Goal: Transaction & Acquisition: Purchase product/service

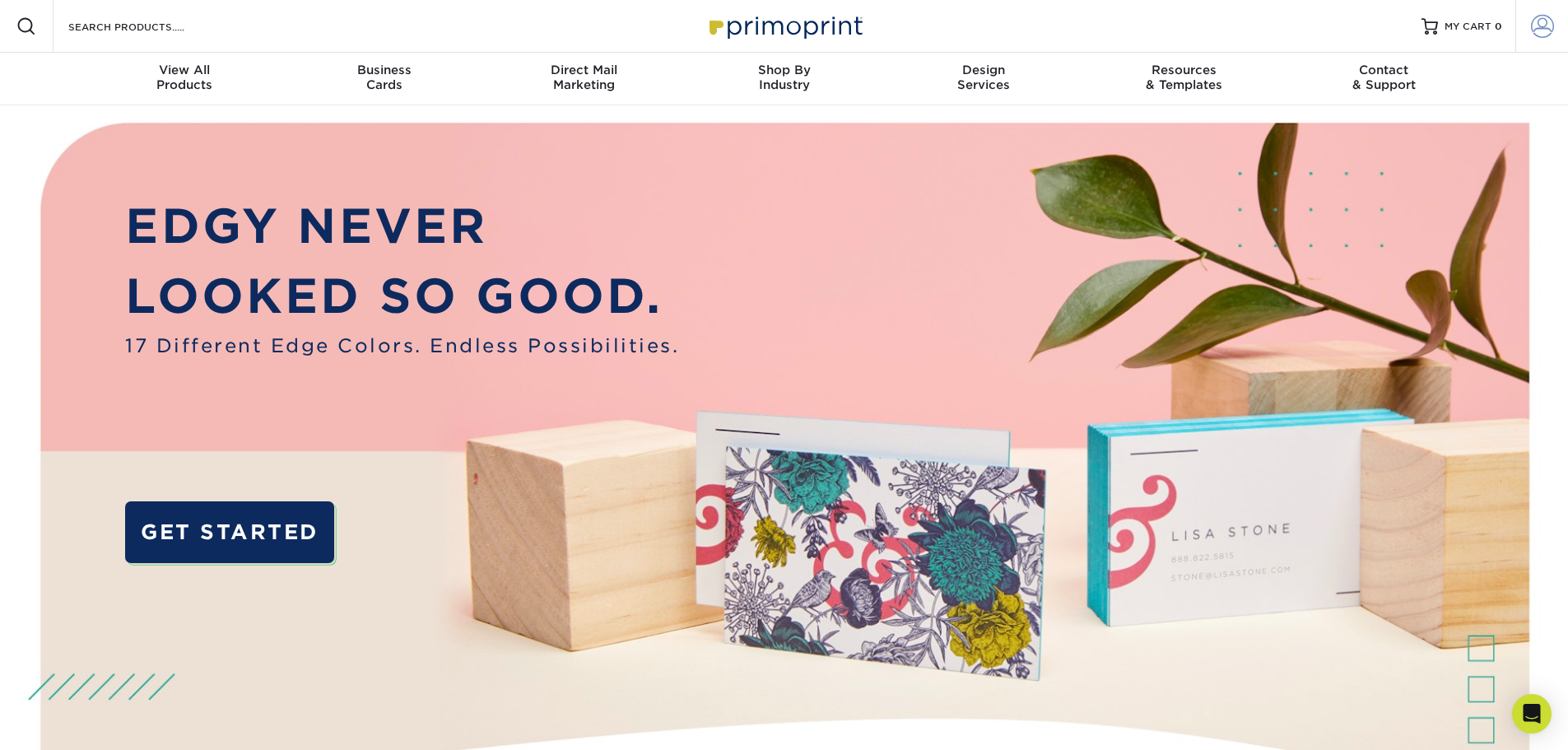
type input "[DOMAIN_NAME][EMAIL_ADDRESS][DOMAIN_NAME]"
click at [1534, 28] on span at bounding box center [1542, 26] width 23 height 23
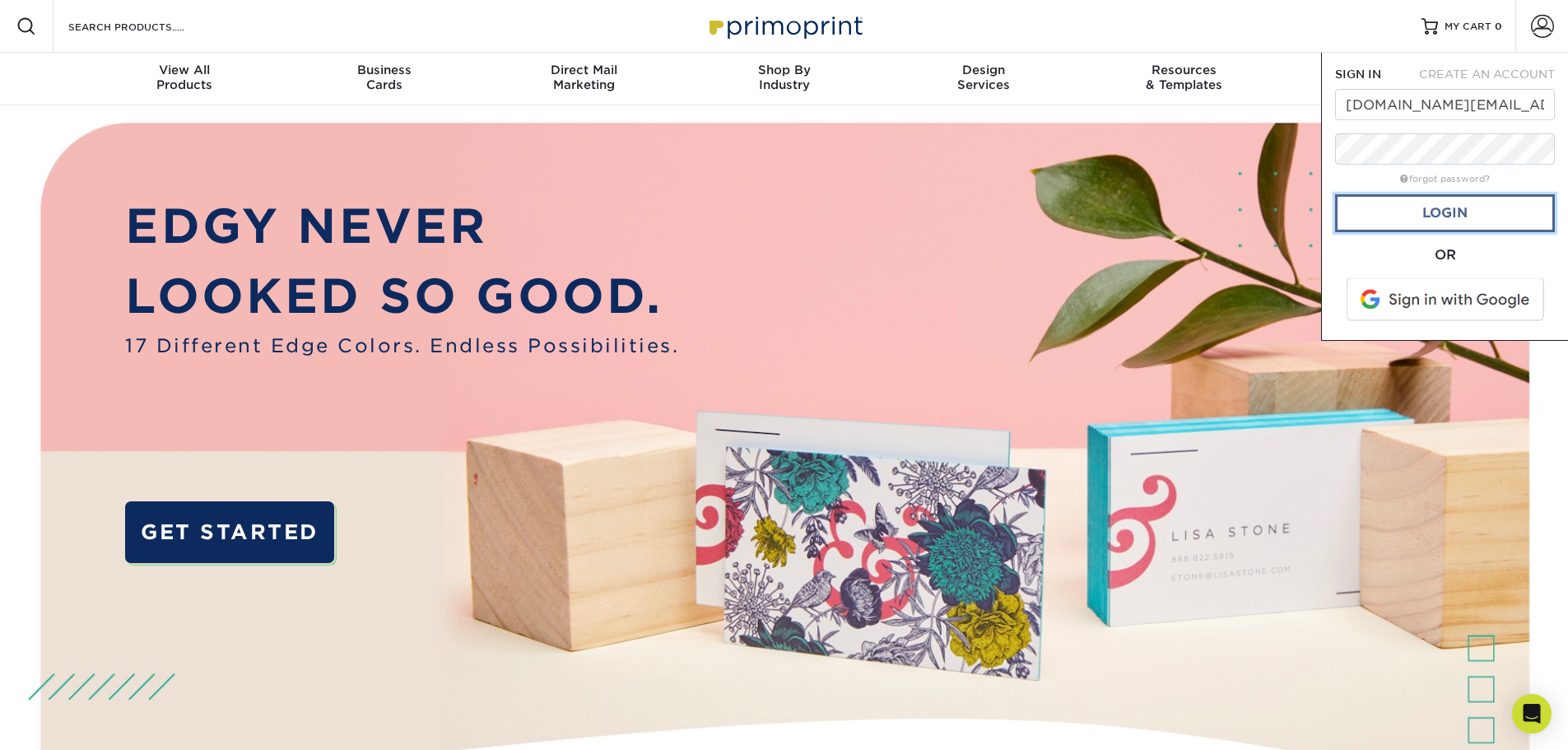
click at [1430, 209] on link "Login" at bounding box center [1446, 213] width 220 height 38
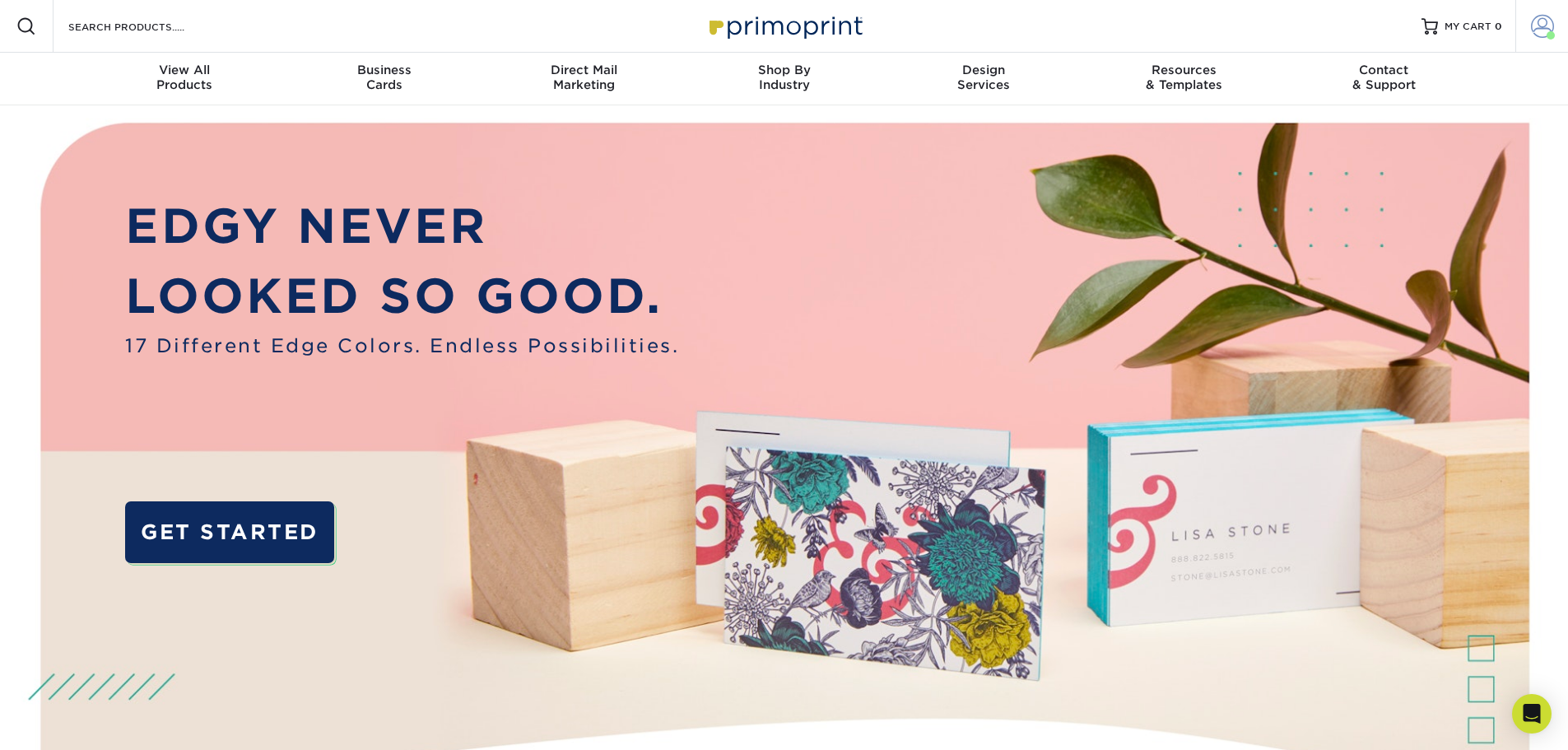
click at [1539, 30] on span at bounding box center [1542, 26] width 23 height 23
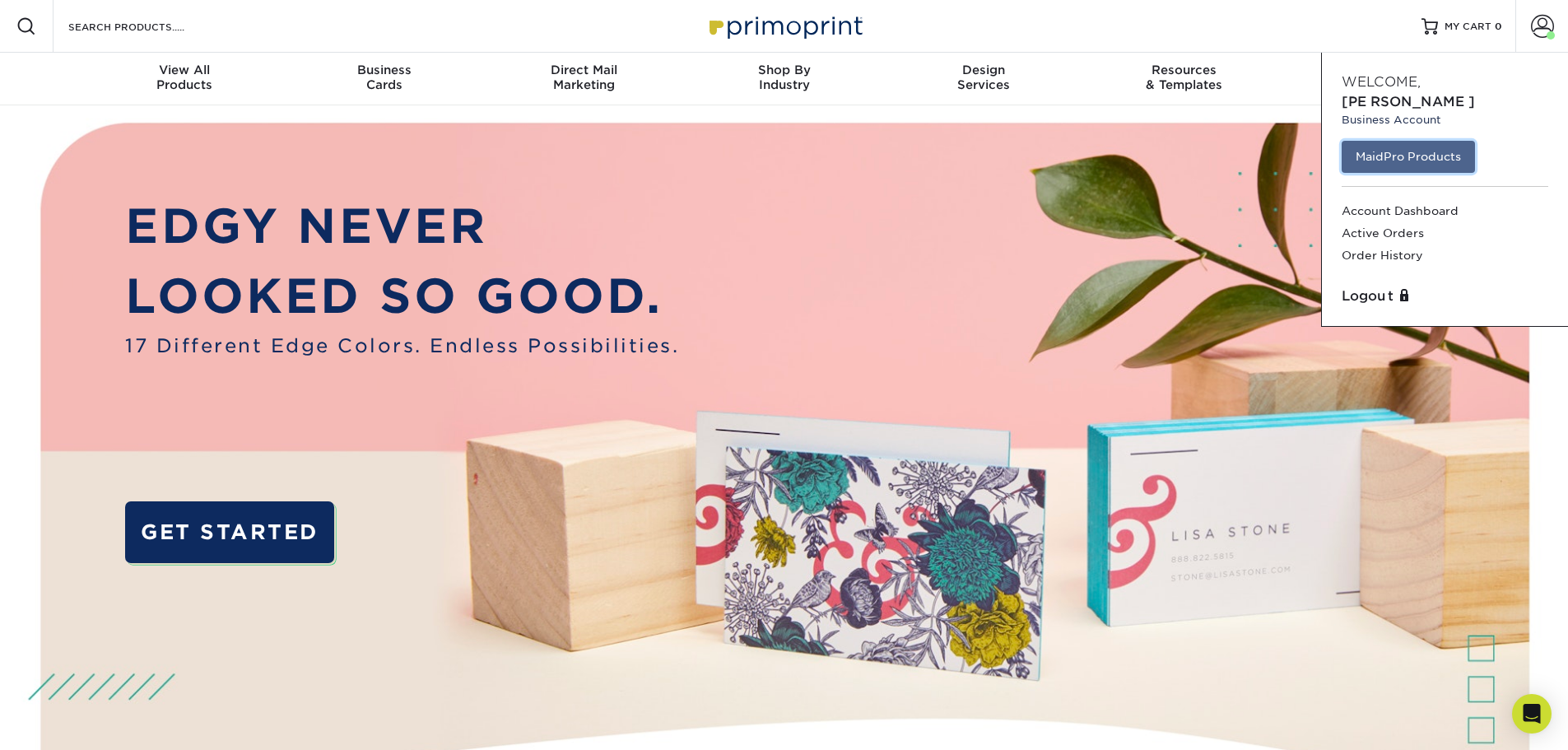
click at [1450, 141] on link "MaidPro Products" at bounding box center [1408, 157] width 133 height 32
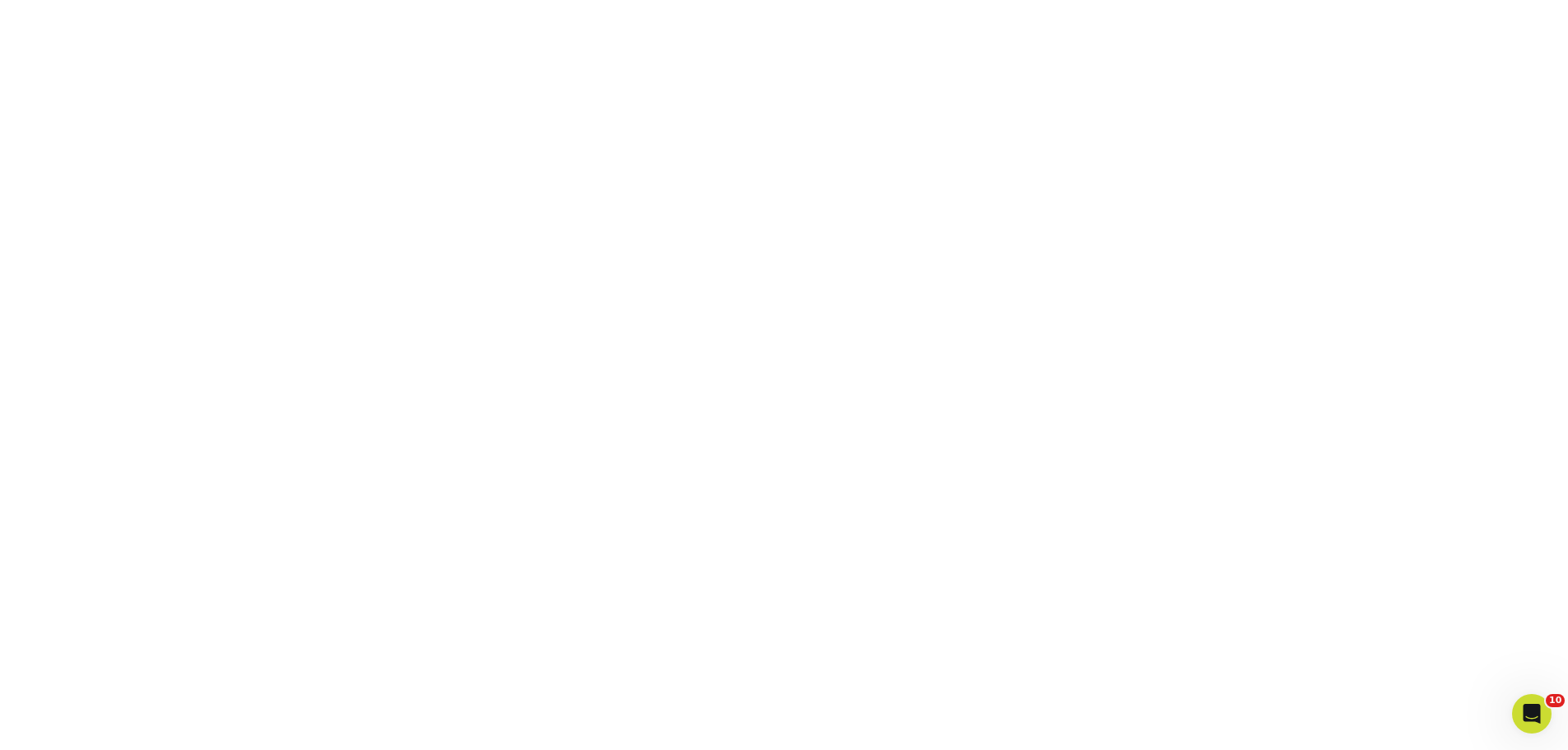
scroll to position [225, 0]
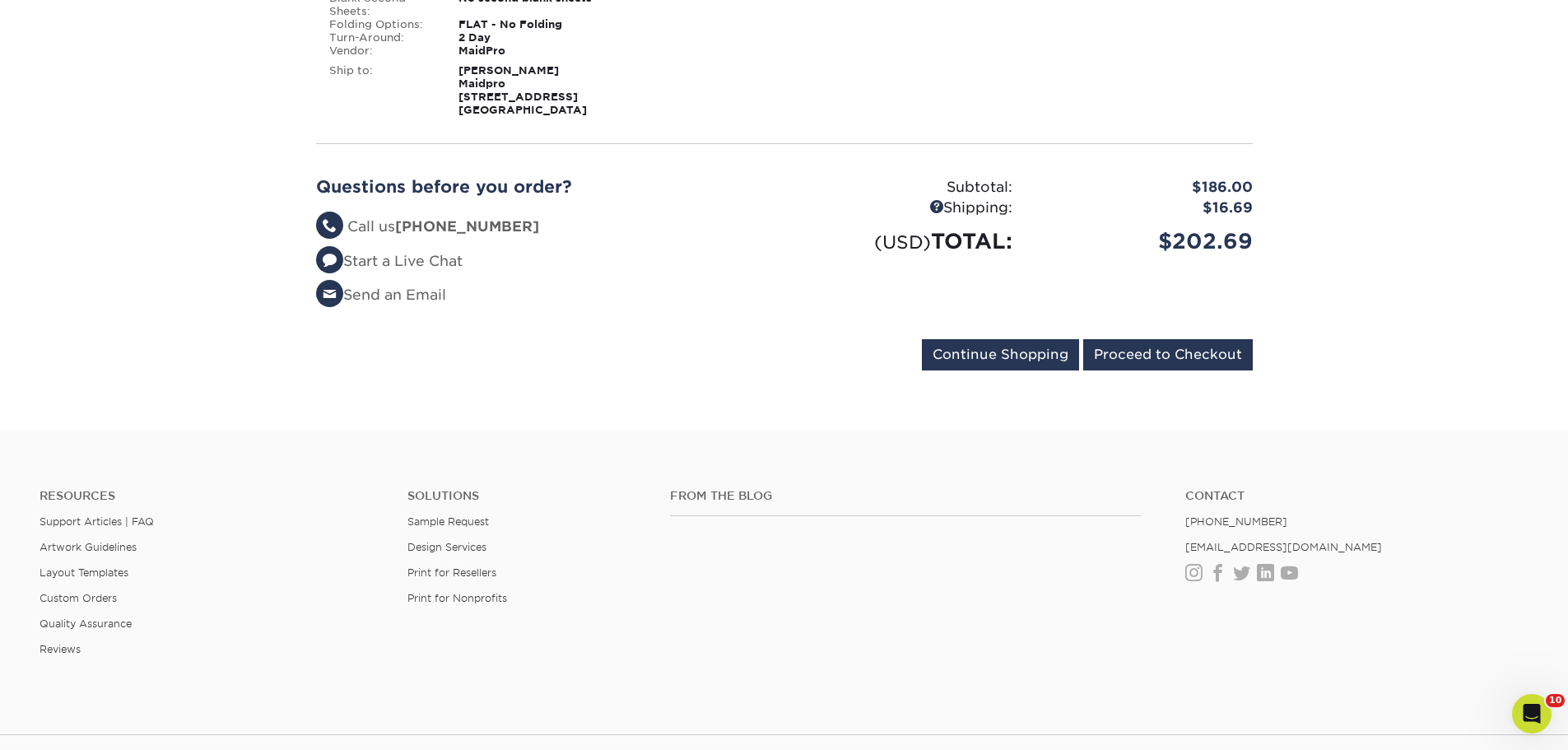
scroll to position [494, 0]
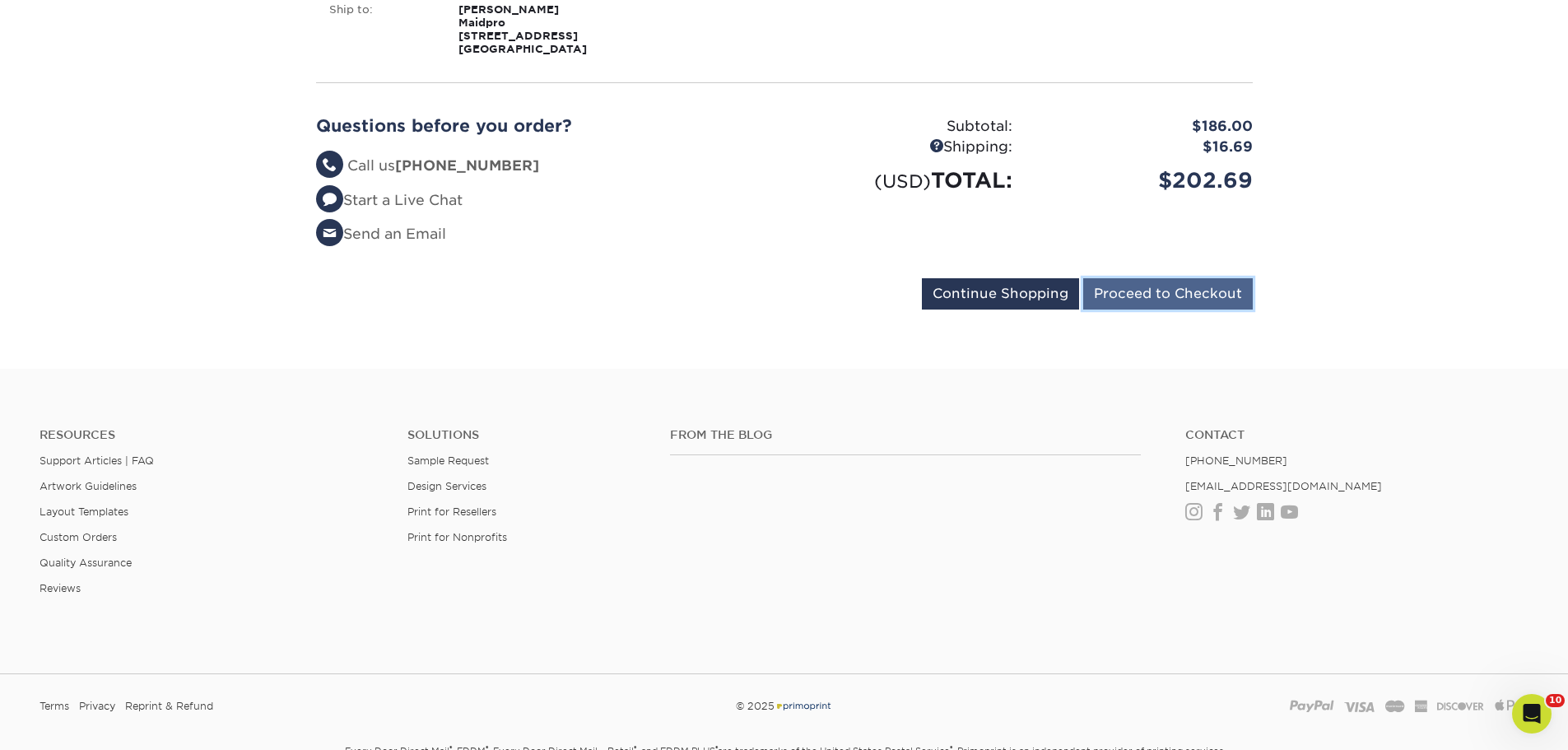
click at [1105, 291] on input "Proceed to Checkout" at bounding box center [1168, 294] width 170 height 32
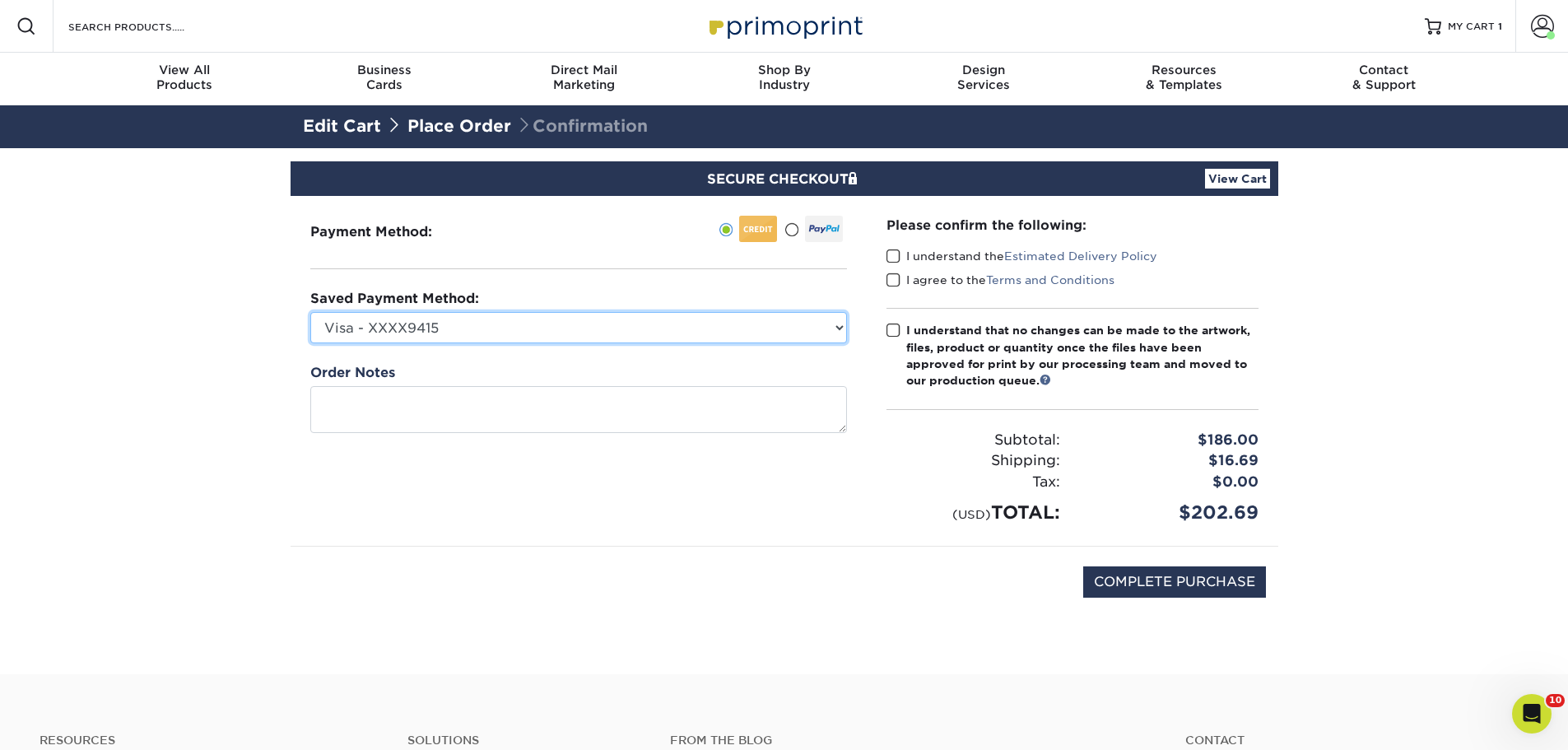
click at [619, 329] on select "Visa - XXXX9415 Visa - XXXX1504 Visa - XXXX7550 Visa - XXXX7444 Visa - XXXX5298…" at bounding box center [578, 328] width 536 height 32
select select "49294"
click at [310, 312] on select "Visa - XXXX9415 Visa - XXXX1504 Visa - XXXX7550 Visa - XXXX7444 Visa - XXXX5298…" at bounding box center [578, 328] width 536 height 32
click at [891, 253] on span at bounding box center [893, 256] width 14 height 16
click at [0, 0] on input "I understand the Estimated Delivery Policy" at bounding box center [0, 0] width 0 height 0
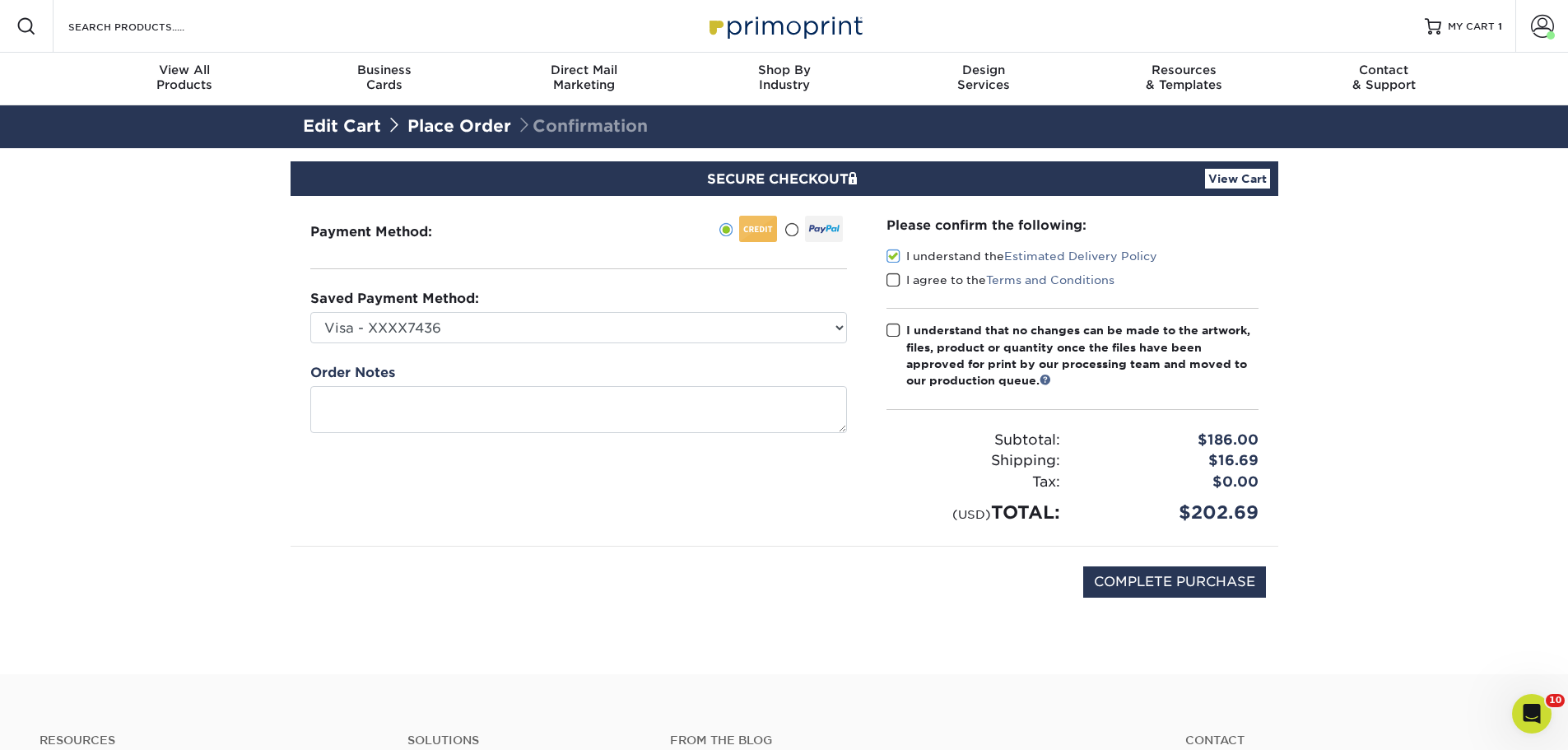
click at [890, 271] on div "I understand the Estimated Delivery Policy" at bounding box center [1072, 259] width 372 height 23
click at [890, 282] on span at bounding box center [893, 280] width 14 height 16
click at [0, 0] on input "I agree to the Terms and Conditions" at bounding box center [0, 0] width 0 height 0
click at [891, 330] on span at bounding box center [893, 330] width 14 height 16
click at [0, 0] on input "I understand that no changes can be made to the artwork, files, product or quan…" at bounding box center [0, 0] width 0 height 0
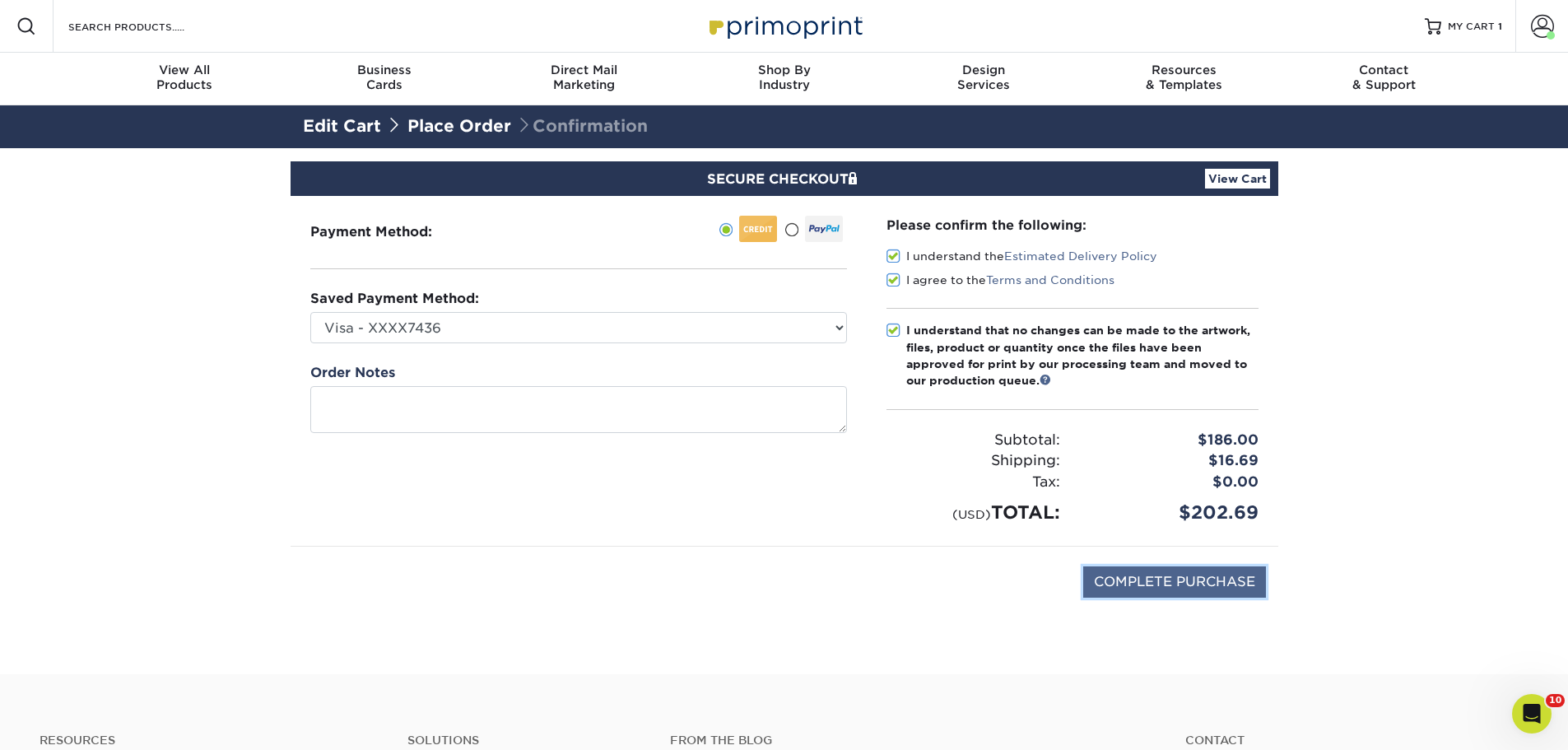
click at [1125, 575] on input "COMPLETE PURCHASE" at bounding box center [1174, 583] width 182 height 32
type input "PROCESSING, PLEASE WAIT..."
